Goal: Task Accomplishment & Management: Manage account settings

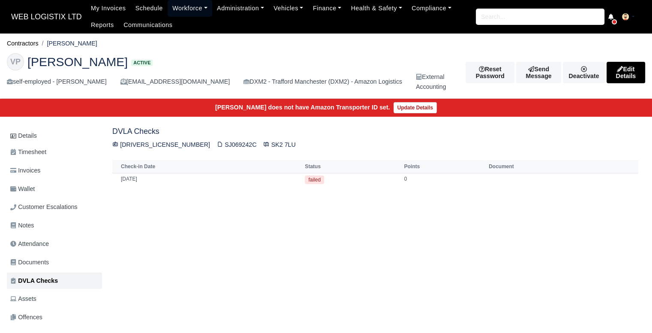
click at [183, 8] on link "Workforce" at bounding box center [190, 8] width 45 height 17
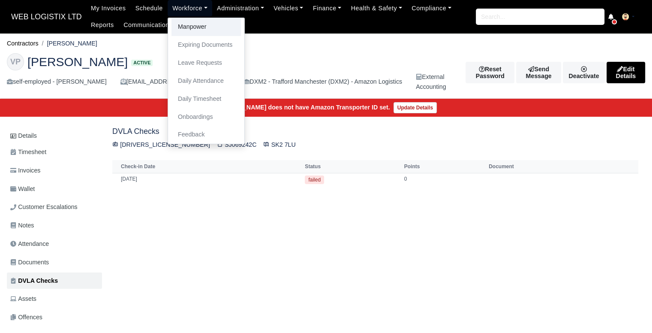
click at [191, 28] on link "Manpower" at bounding box center [205, 27] width 69 height 18
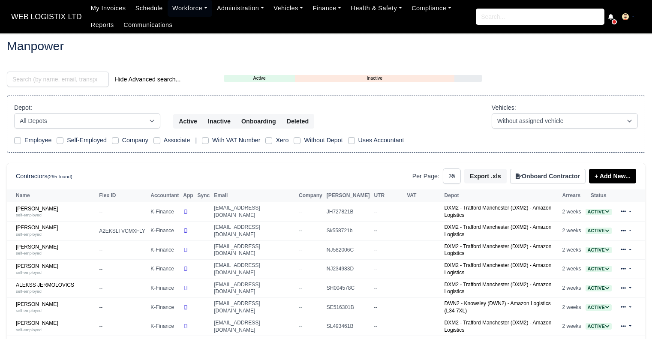
select select "25"
click at [99, 80] on input "search" at bounding box center [58, 79] width 102 height 15
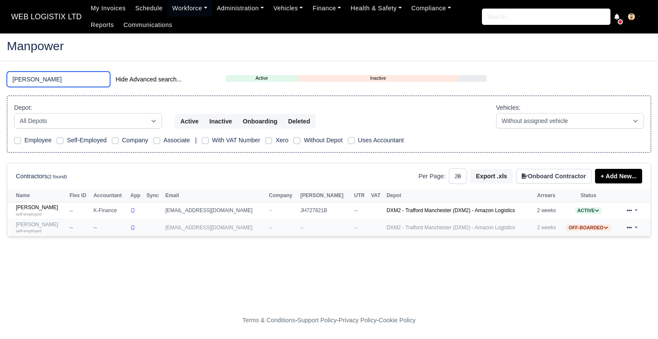
type input "taylor"
click at [39, 222] on link "Joshua Taylor self-employed" at bounding box center [40, 228] width 49 height 12
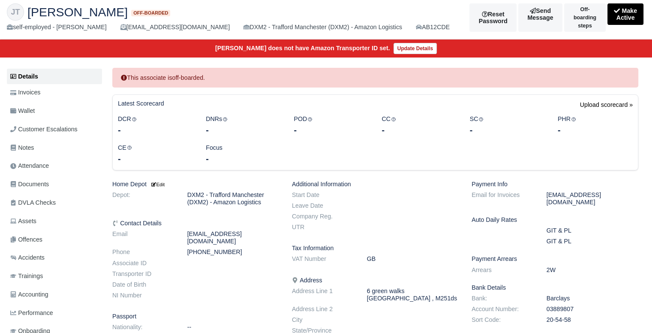
scroll to position [48, 0]
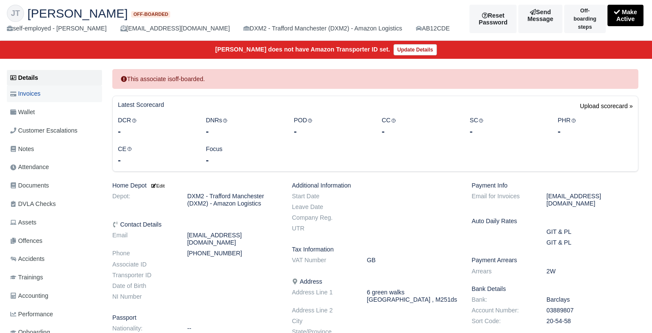
click at [72, 95] on link "Invoices" at bounding box center [54, 93] width 95 height 17
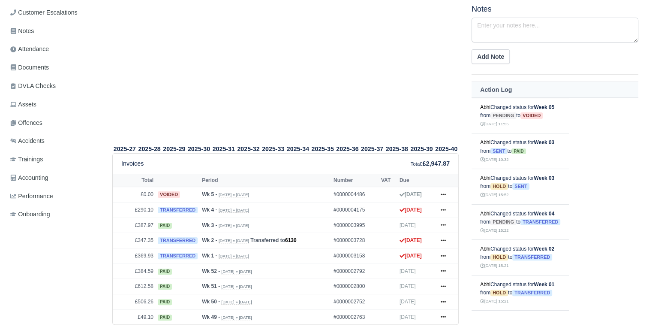
scroll to position [213, 0]
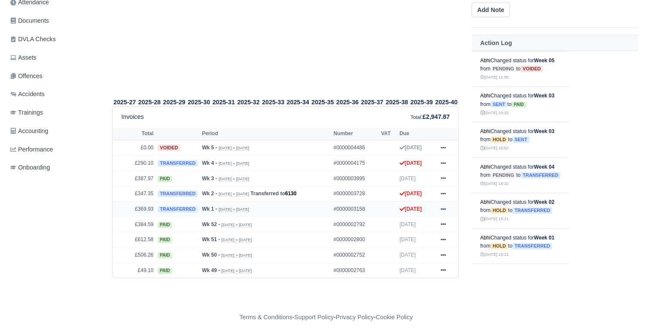
click at [445, 204] on link at bounding box center [443, 209] width 13 height 11
click at [434, 222] on link "Show Invoice" at bounding box center [411, 225] width 76 height 18
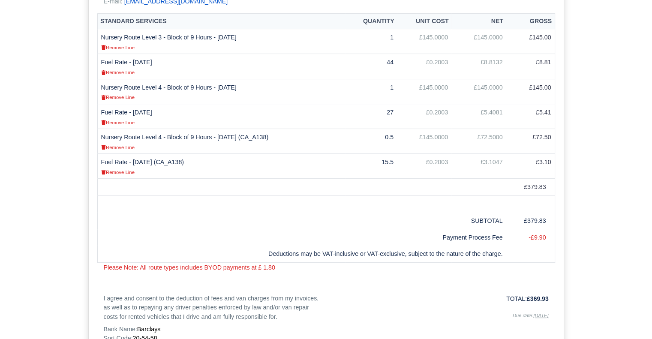
scroll to position [254, 0]
